Goal: Navigation & Orientation: Understand site structure

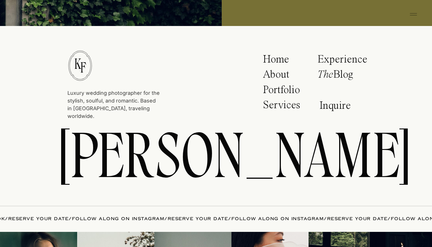
scroll to position [2936, 0]
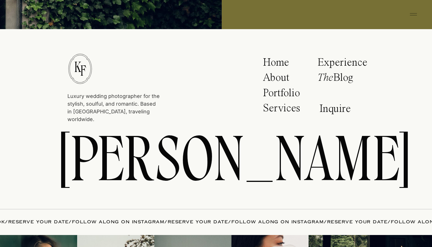
click at [282, 109] on p "Services" at bounding box center [282, 110] width 39 height 14
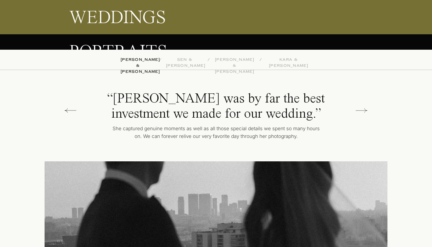
scroll to position [1328, 0]
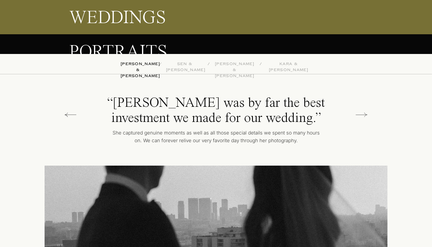
click at [362, 118] on icon at bounding box center [362, 114] width 12 height 11
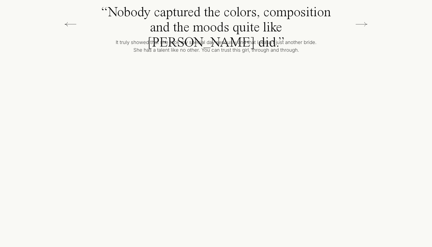
scroll to position [1419, 0]
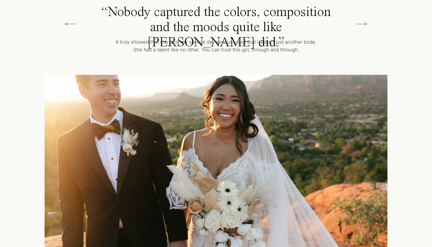
click at [362, 21] on icon at bounding box center [362, 23] width 12 height 11
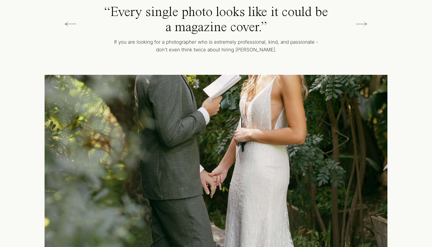
click at [362, 21] on icon at bounding box center [362, 23] width 12 height 11
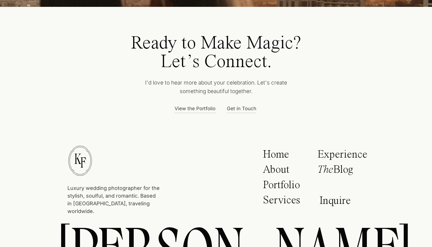
scroll to position [2324, 0]
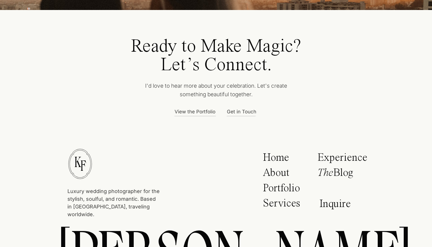
click at [205, 114] on p "View the Portfolio" at bounding box center [196, 111] width 43 height 6
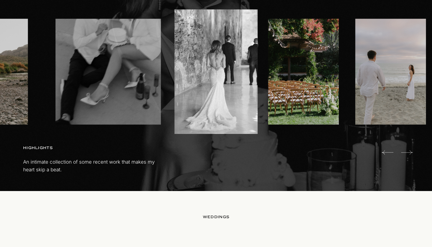
scroll to position [379, 0]
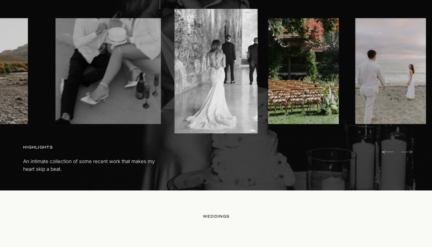
click at [404, 152] on icon at bounding box center [407, 151] width 12 height 11
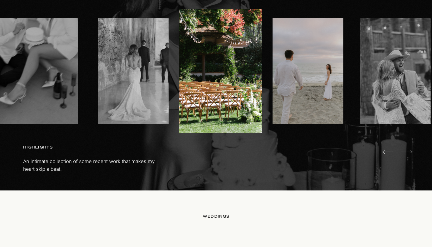
click at [404, 152] on icon at bounding box center [407, 151] width 12 height 11
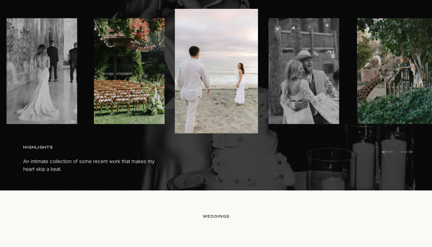
click at [404, 152] on icon at bounding box center [407, 151] width 12 height 11
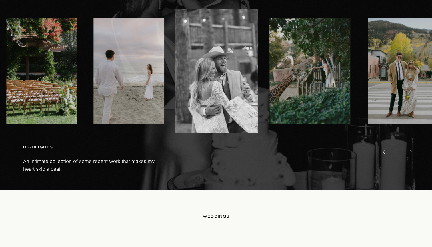
click at [404, 152] on icon at bounding box center [407, 151] width 12 height 11
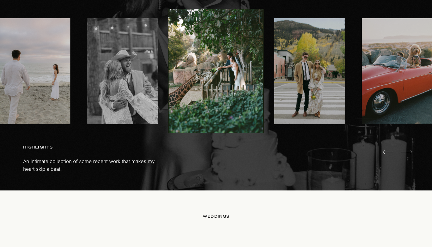
click at [404, 152] on icon at bounding box center [407, 151] width 12 height 11
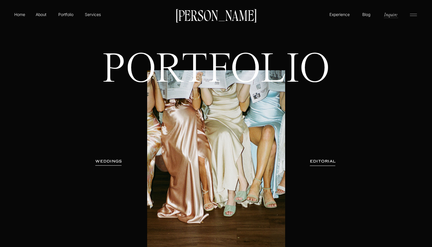
scroll to position [0, 0]
click at [203, 15] on p "[PERSON_NAME]" at bounding box center [216, 15] width 86 height 12
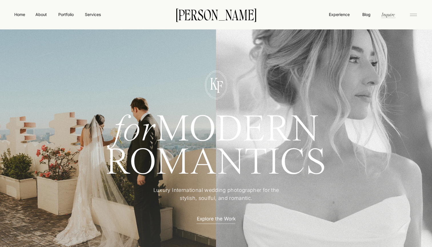
click at [411, 16] on rect at bounding box center [413, 16] width 7 height 0
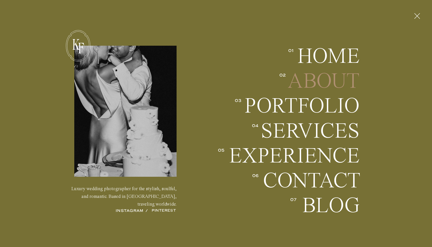
click at [321, 81] on h2 "About" at bounding box center [317, 81] width 84 height 21
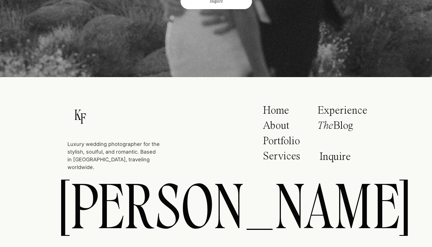
scroll to position [2054, 0]
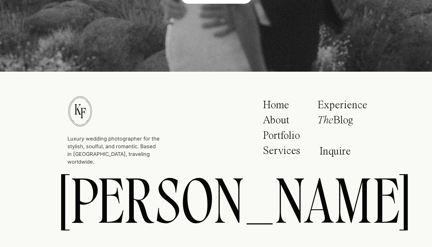
click at [281, 121] on p "About" at bounding box center [280, 122] width 34 height 14
click at [272, 119] on p "About" at bounding box center [280, 122] width 34 height 14
click at [276, 119] on p "About" at bounding box center [280, 122] width 34 height 14
click at [347, 107] on p "Experience" at bounding box center [342, 106] width 50 height 13
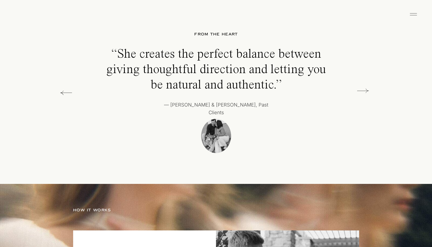
scroll to position [1017, 0]
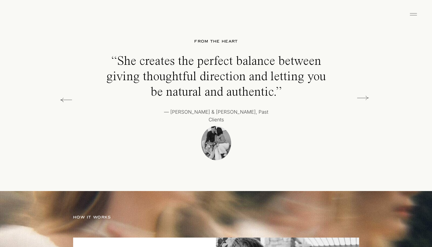
click at [365, 97] on icon at bounding box center [363, 97] width 12 height 11
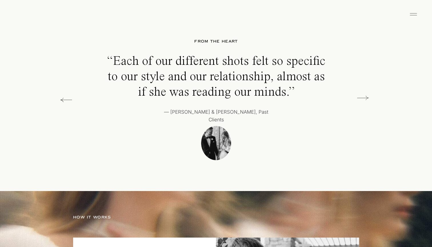
click at [366, 97] on icon at bounding box center [363, 97] width 12 height 11
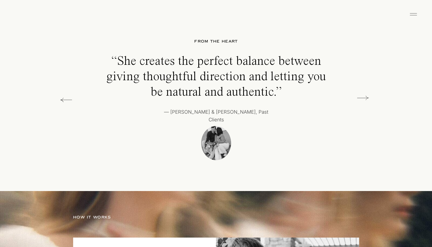
click at [366, 97] on icon at bounding box center [363, 97] width 12 height 11
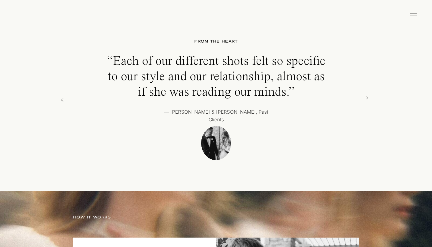
click at [366, 97] on icon at bounding box center [363, 97] width 12 height 11
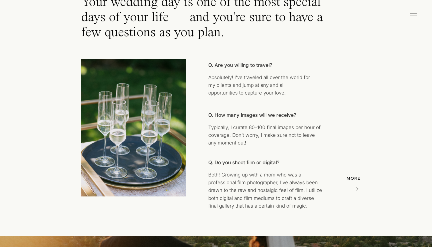
scroll to position [3025, 0]
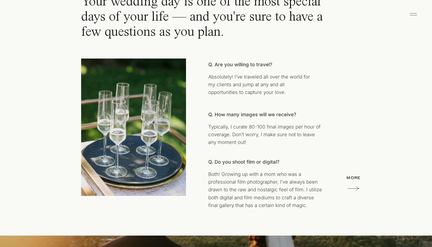
click at [352, 188] on icon at bounding box center [354, 188] width 12 height 11
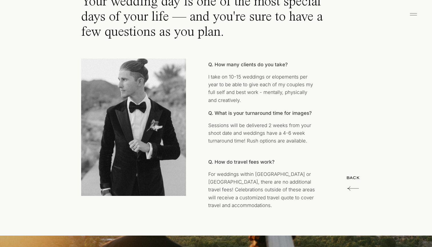
click at [353, 187] on icon at bounding box center [353, 188] width 12 height 11
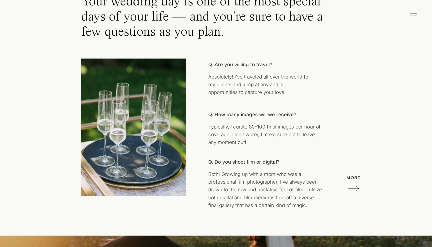
click at [353, 187] on icon at bounding box center [354, 188] width 12 height 11
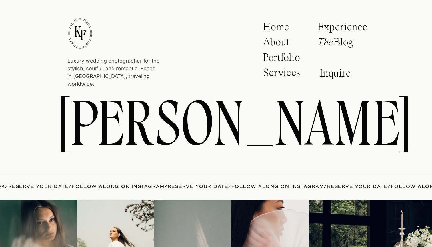
scroll to position [3479, 0]
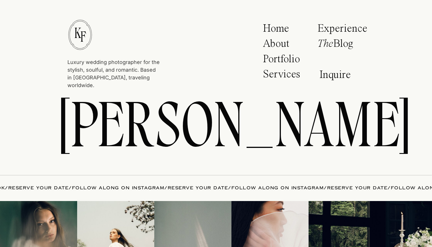
click at [330, 46] on icon "The" at bounding box center [325, 44] width 16 height 11
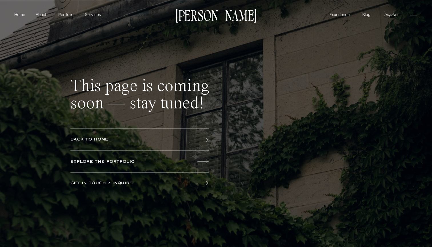
click at [408, 13] on icon at bounding box center [413, 14] width 11 height 9
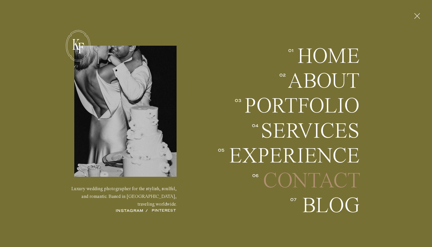
click at [315, 181] on h2 "Contact" at bounding box center [311, 180] width 97 height 21
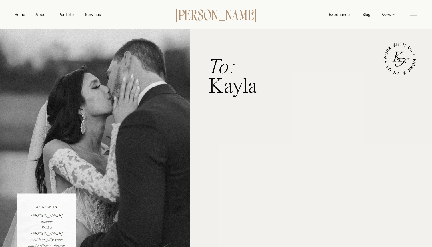
click at [209, 15] on p "[PERSON_NAME]" at bounding box center [216, 14] width 98 height 12
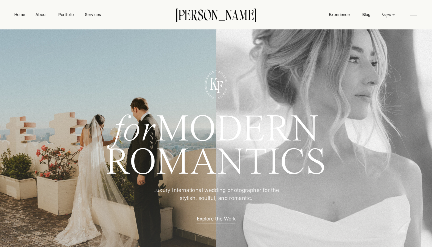
click at [412, 14] on icon at bounding box center [413, 14] width 11 height 9
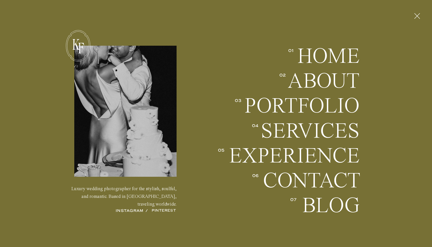
scroll to position [40, 0]
click at [297, 176] on h2 "Contact" at bounding box center [311, 180] width 97 height 21
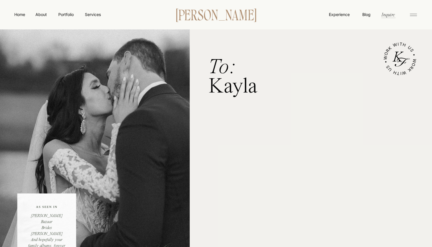
click at [188, 12] on p "[PERSON_NAME]" at bounding box center [216, 14] width 98 height 12
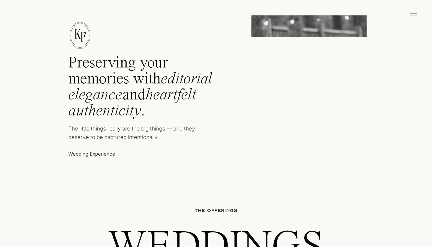
scroll to position [297, 0]
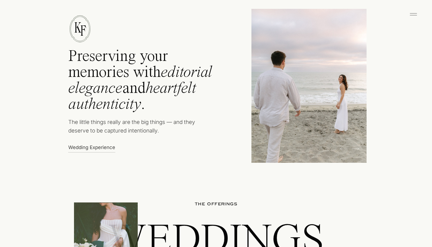
click at [356, 151] on icon at bounding box center [356, 149] width 8 height 9
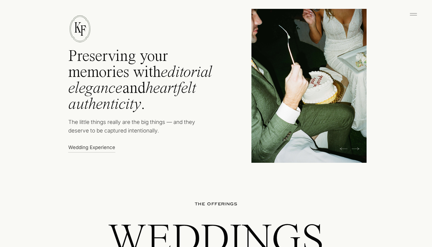
click at [355, 149] on icon at bounding box center [356, 148] width 8 height 3
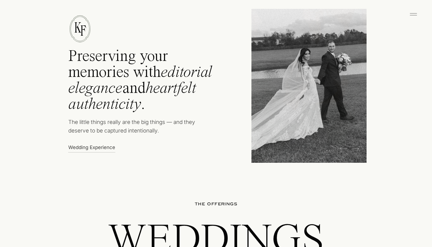
click at [355, 149] on icon at bounding box center [356, 148] width 8 height 3
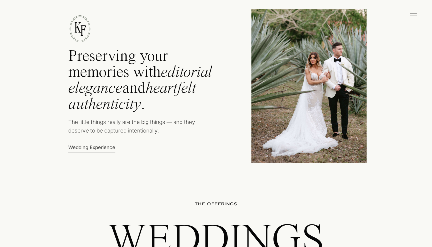
click at [355, 149] on icon at bounding box center [356, 148] width 8 height 3
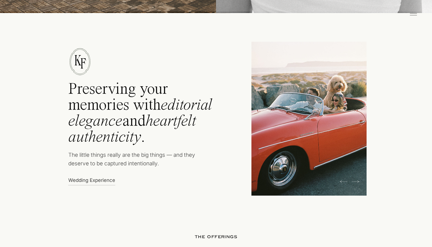
scroll to position [308, 0]
